Goal: Transaction & Acquisition: Purchase product/service

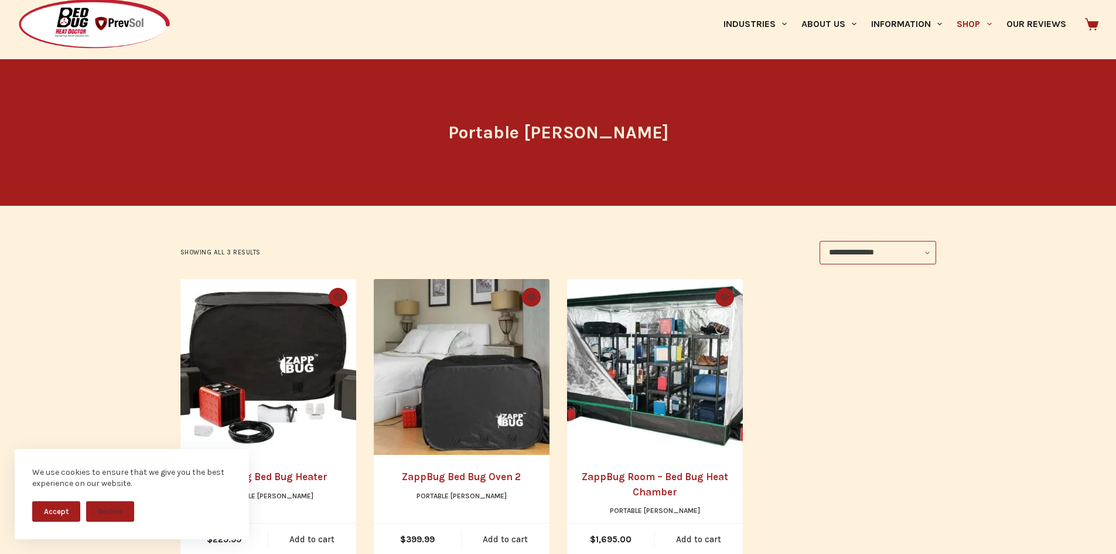
scroll to position [176, 0]
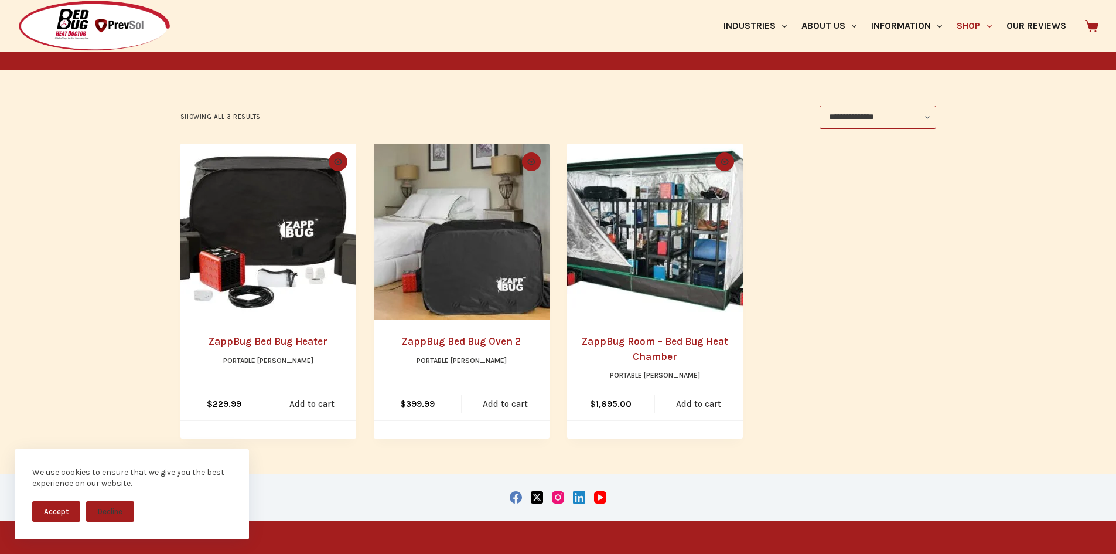
click at [456, 337] on link "ZappBug Bed Bug Oven 2" at bounding box center [461, 341] width 119 height 12
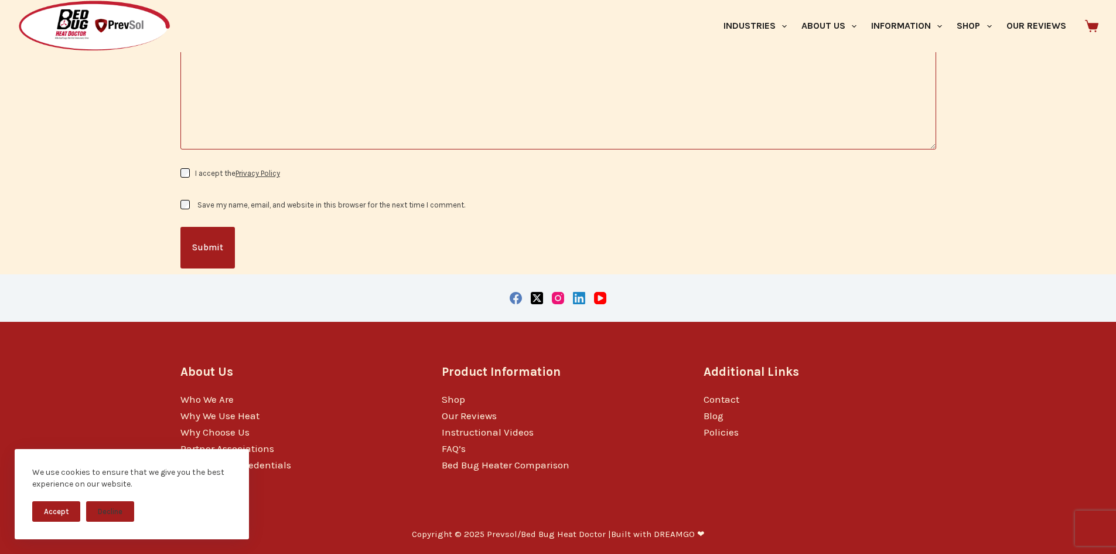
scroll to position [1362, 0]
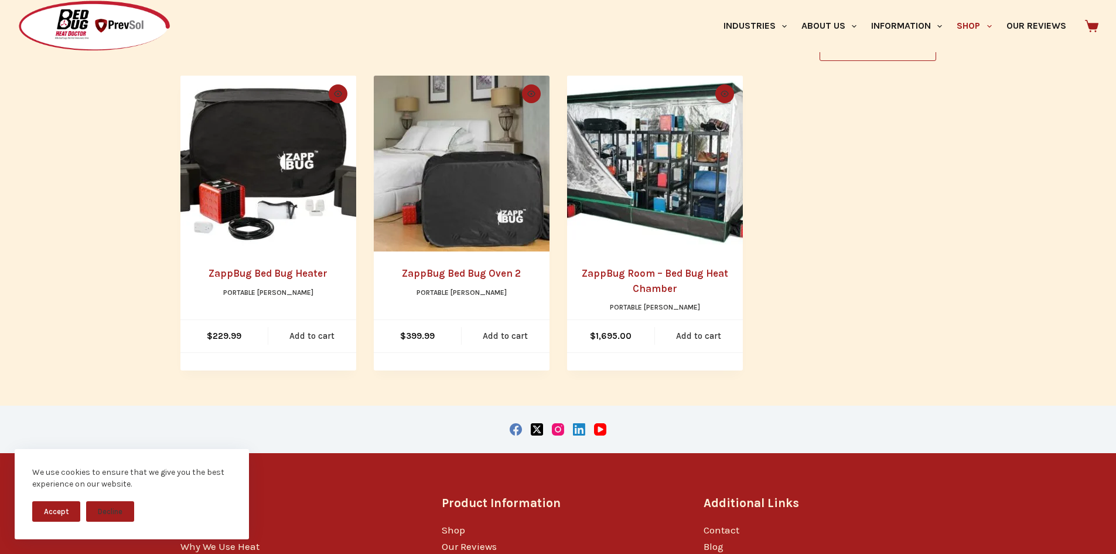
scroll to position [376, 0]
